Goal: Task Accomplishment & Management: Manage account settings

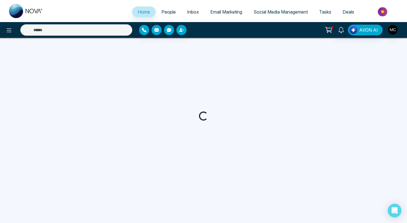
select select "*"
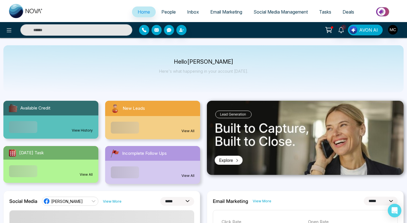
click at [137, 116] on div "View All" at bounding box center [152, 127] width 95 height 23
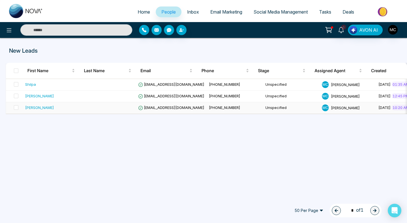
click at [35, 107] on div "[PERSON_NAME]" at bounding box center [39, 108] width 29 height 6
click at [41, 96] on div "[PERSON_NAME]" at bounding box center [39, 96] width 29 height 6
click at [48, 86] on div "Shilpa" at bounding box center [51, 84] width 52 height 6
click at [157, 95] on span "[EMAIL_ADDRESS][DOMAIN_NAME]" at bounding box center [171, 96] width 66 height 5
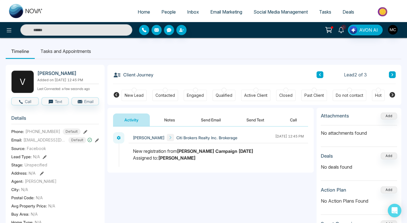
click at [341, 31] on icon at bounding box center [341, 30] width 6 height 6
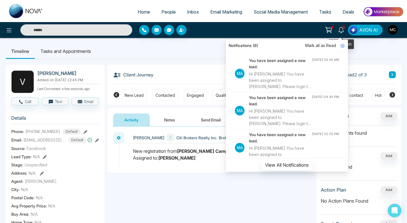
click at [341, 31] on icon at bounding box center [341, 30] width 6 height 6
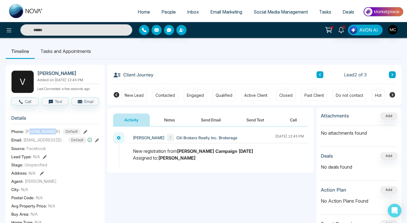
drag, startPoint x: 56, startPoint y: 131, endPoint x: 30, endPoint y: 131, distance: 25.7
click at [30, 131] on span "[PHONE_NUMBER]" at bounding box center [42, 131] width 35 height 6
copy span "6472960700"
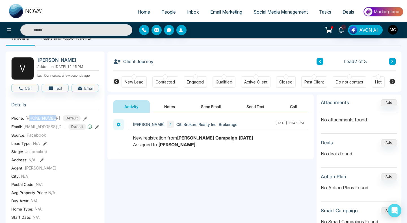
scroll to position [14, 0]
click at [189, 172] on div "**********" at bounding box center [210, 169] width 206 height 113
click at [147, 13] on link "Home" at bounding box center [144, 11] width 24 height 11
select select "*"
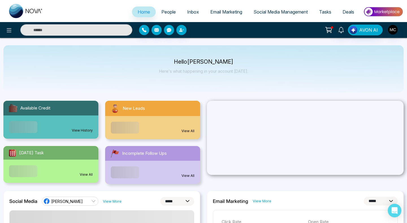
click at [168, 15] on link "People" at bounding box center [169, 11] width 26 height 11
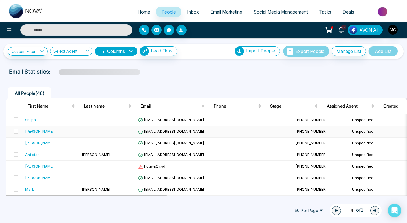
click at [43, 130] on div "[PERSON_NAME]" at bounding box center [39, 131] width 29 height 6
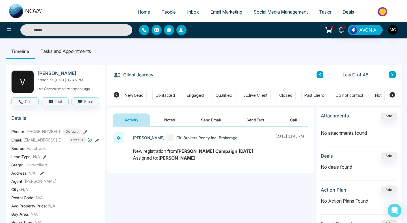
click at [174, 125] on button "Notes" at bounding box center [169, 119] width 33 height 13
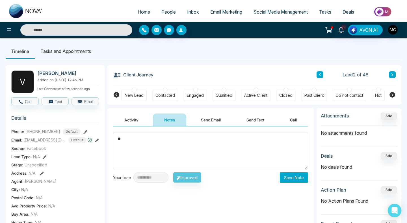
type textarea "*"
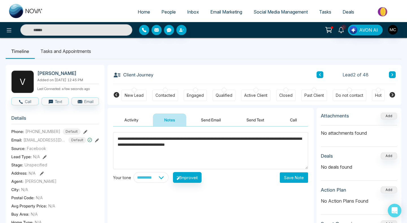
type textarea "**********"
click at [287, 176] on button "Save Note" at bounding box center [294, 177] width 28 height 10
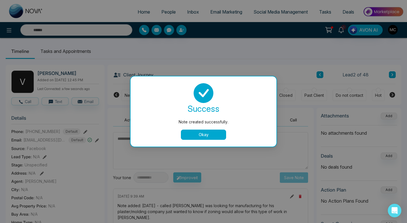
click at [213, 135] on button "Okay" at bounding box center [203, 134] width 45 height 10
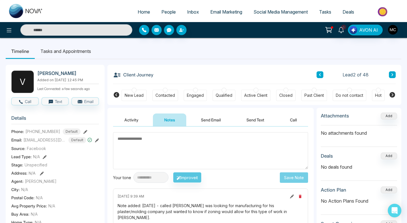
click at [166, 15] on link "People" at bounding box center [169, 11] width 26 height 11
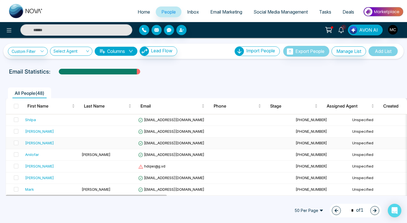
click at [27, 144] on div "[PERSON_NAME]" at bounding box center [39, 143] width 29 height 6
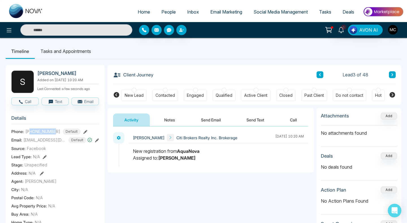
drag, startPoint x: 57, startPoint y: 135, endPoint x: 29, endPoint y: 133, distance: 27.4
click at [29, 133] on div "[PHONE_NUMBER] Default" at bounding box center [52, 131] width 55 height 6
copy span "4377762727"
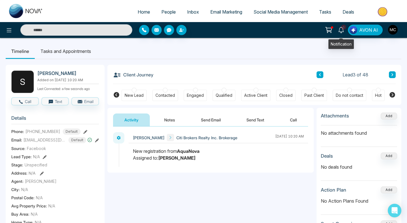
click at [342, 31] on icon at bounding box center [341, 30] width 6 height 6
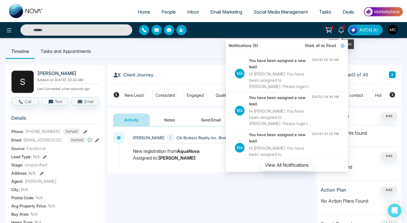
click at [342, 31] on icon at bounding box center [341, 30] width 6 height 6
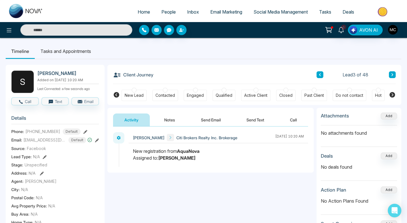
click at [161, 10] on span "People" at bounding box center [168, 12] width 14 height 6
